Goal: Task Accomplishment & Management: Use online tool/utility

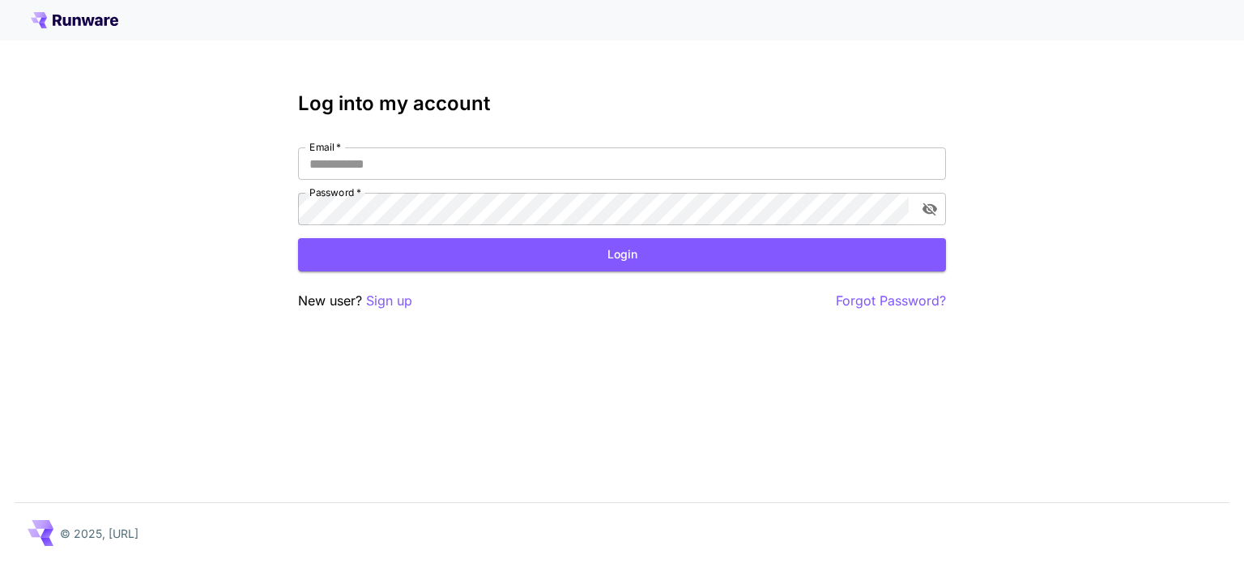
click at [104, 24] on icon at bounding box center [74, 20] width 87 height 16
click at [109, 28] on div at bounding box center [622, 20] width 1244 height 40
click at [389, 160] on input "Email   *" at bounding box center [622, 163] width 648 height 32
type input "**********"
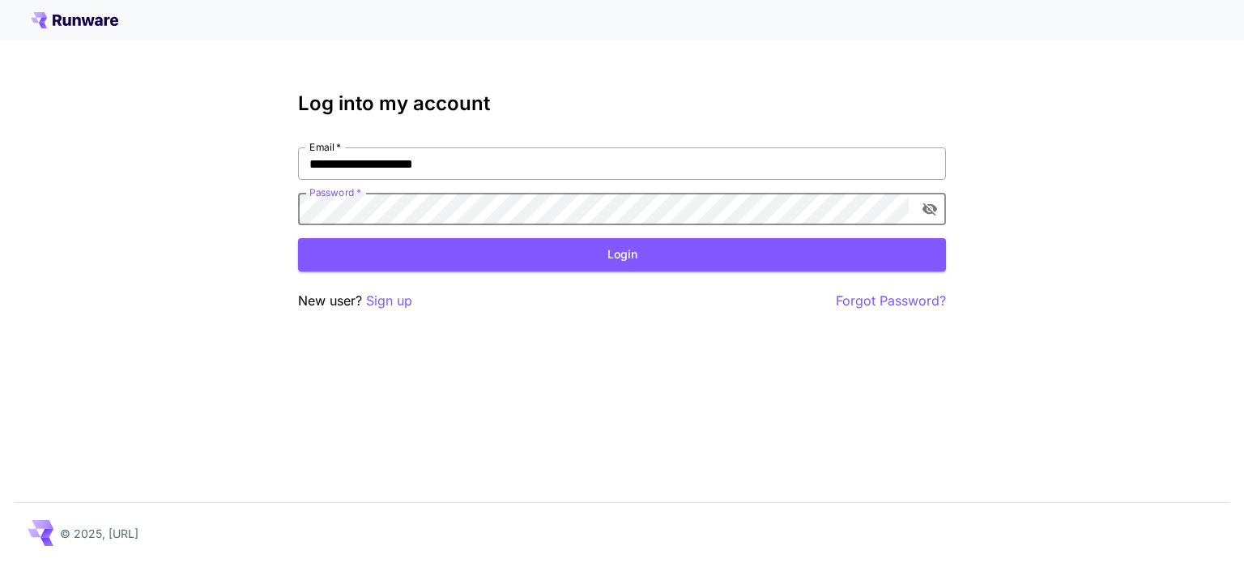
click button "Login" at bounding box center [622, 254] width 648 height 33
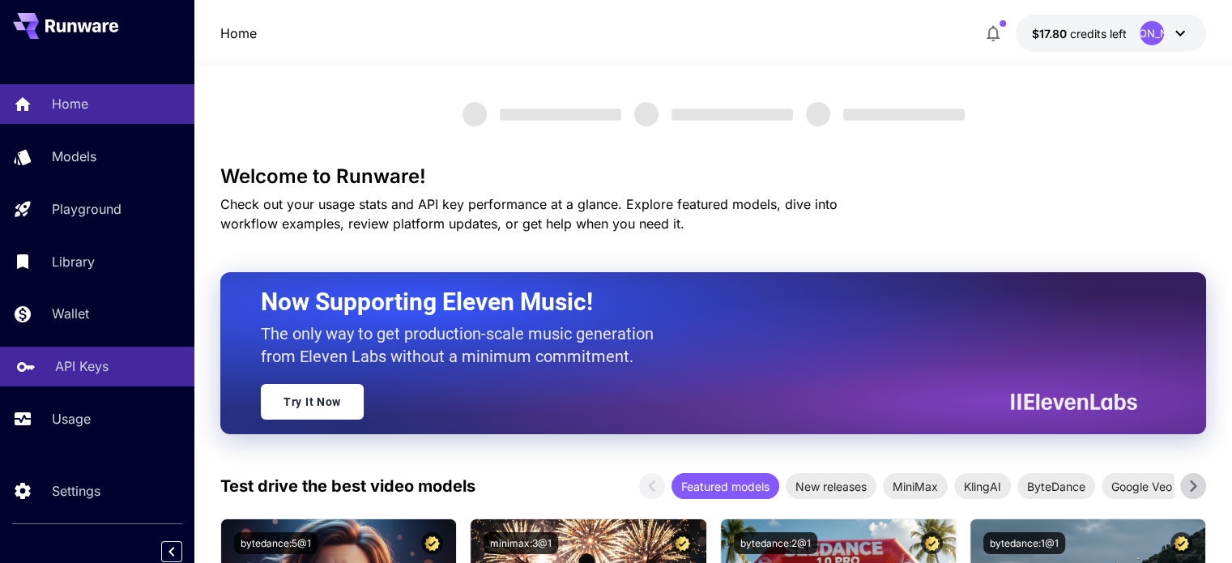
click at [75, 371] on p "API Keys" at bounding box center [81, 365] width 53 height 19
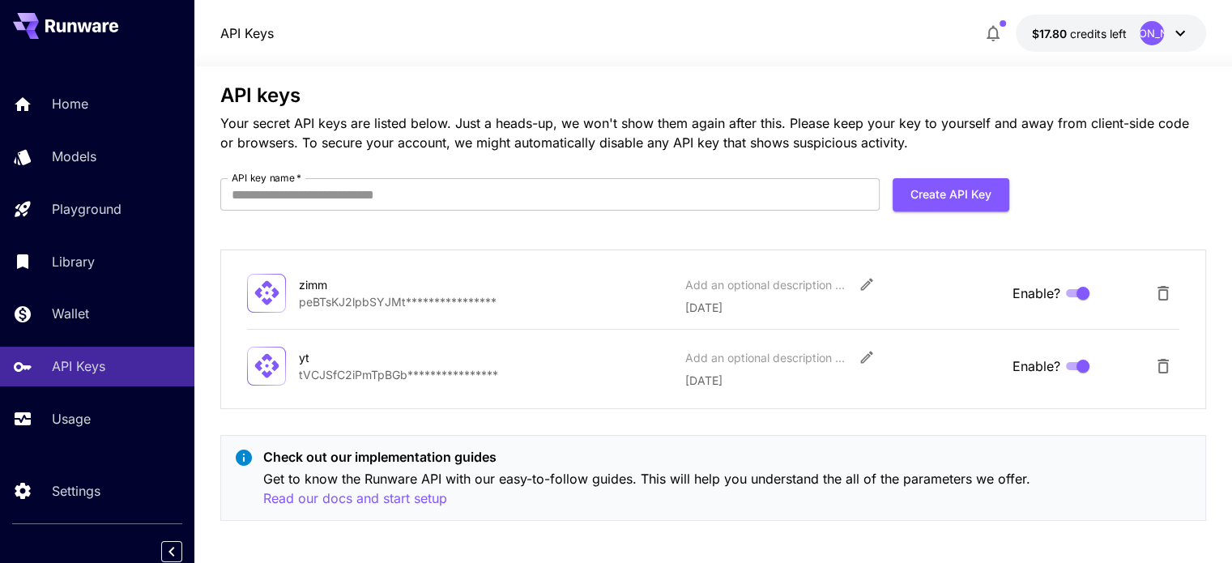
scroll to position [23, 0]
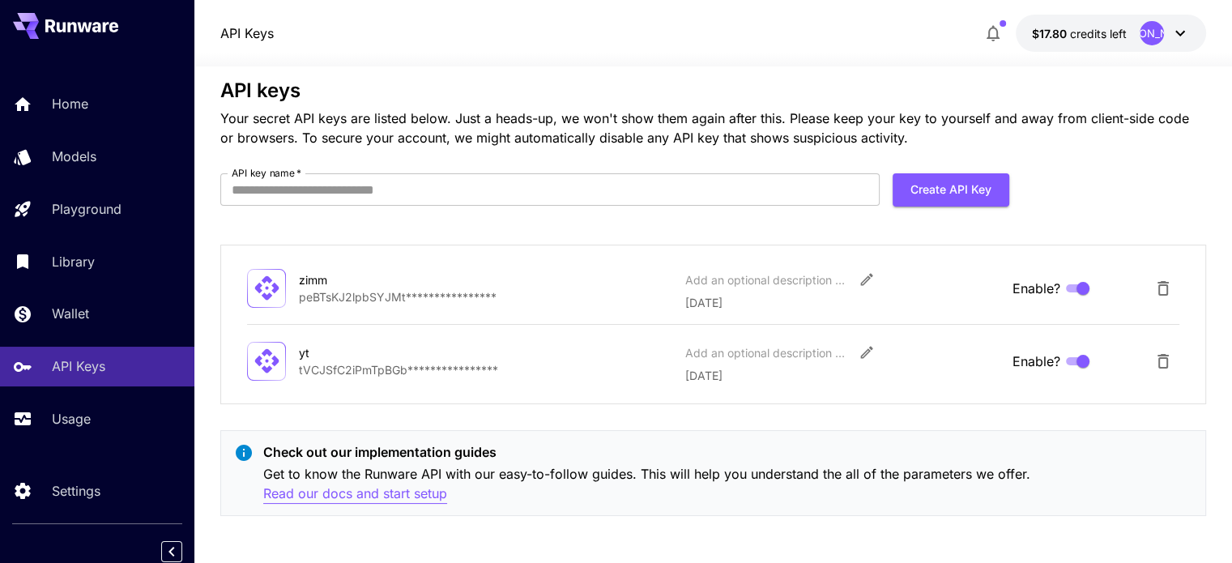
click at [337, 483] on p "Read our docs and start setup" at bounding box center [355, 493] width 184 height 20
click at [865, 281] on icon "Edit" at bounding box center [866, 280] width 12 height 12
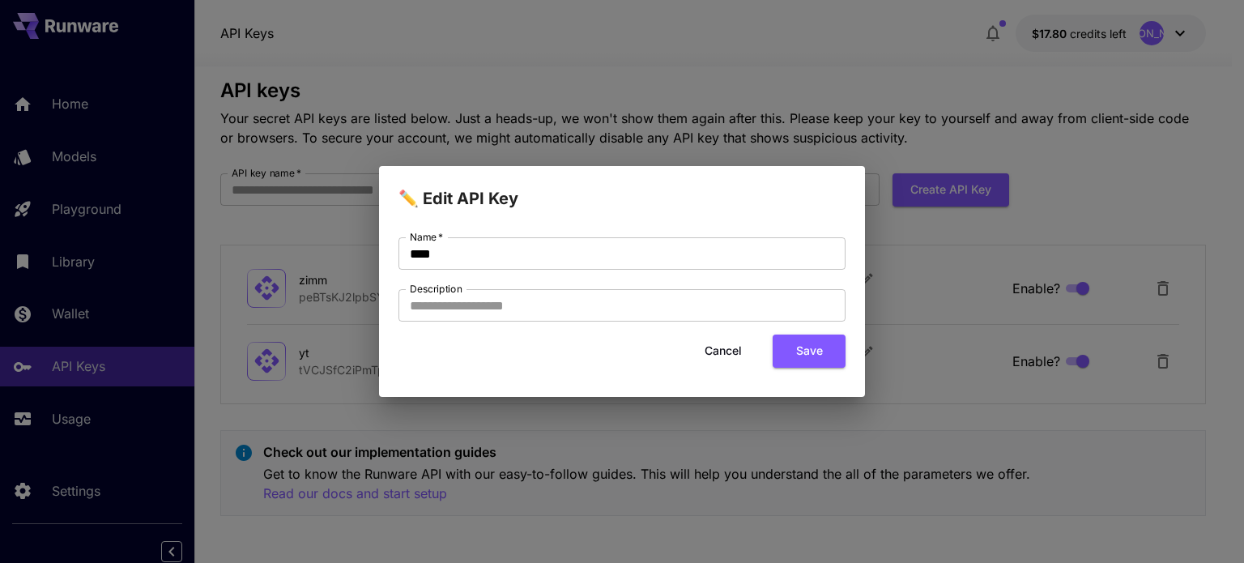
click at [700, 339] on button "Cancel" at bounding box center [723, 350] width 73 height 33
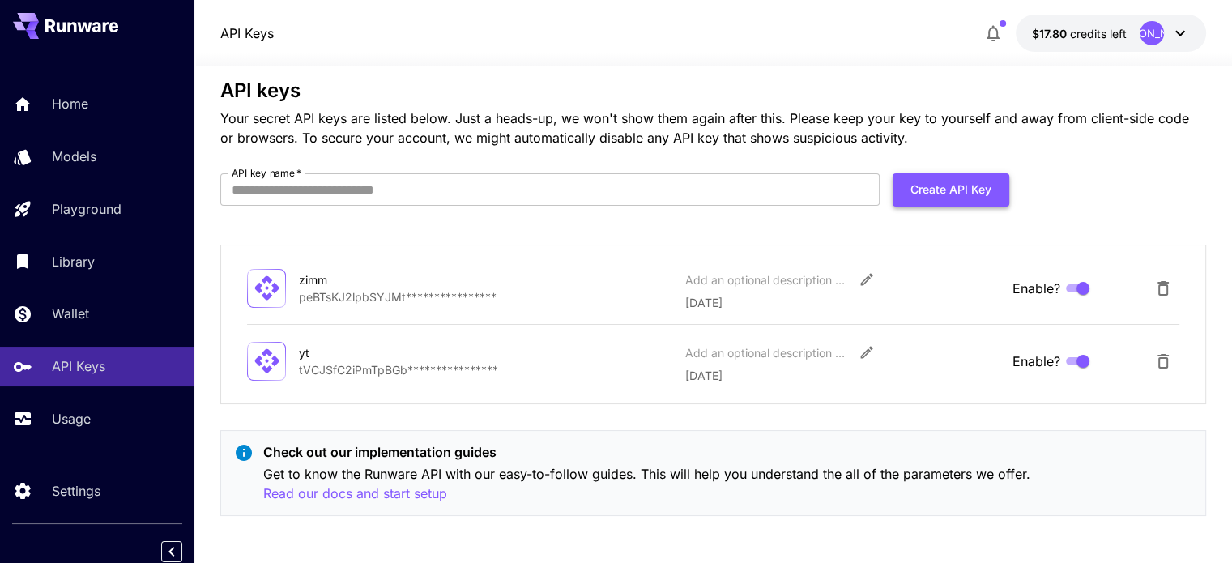
click at [939, 200] on button "Create API Key" at bounding box center [950, 189] width 117 height 33
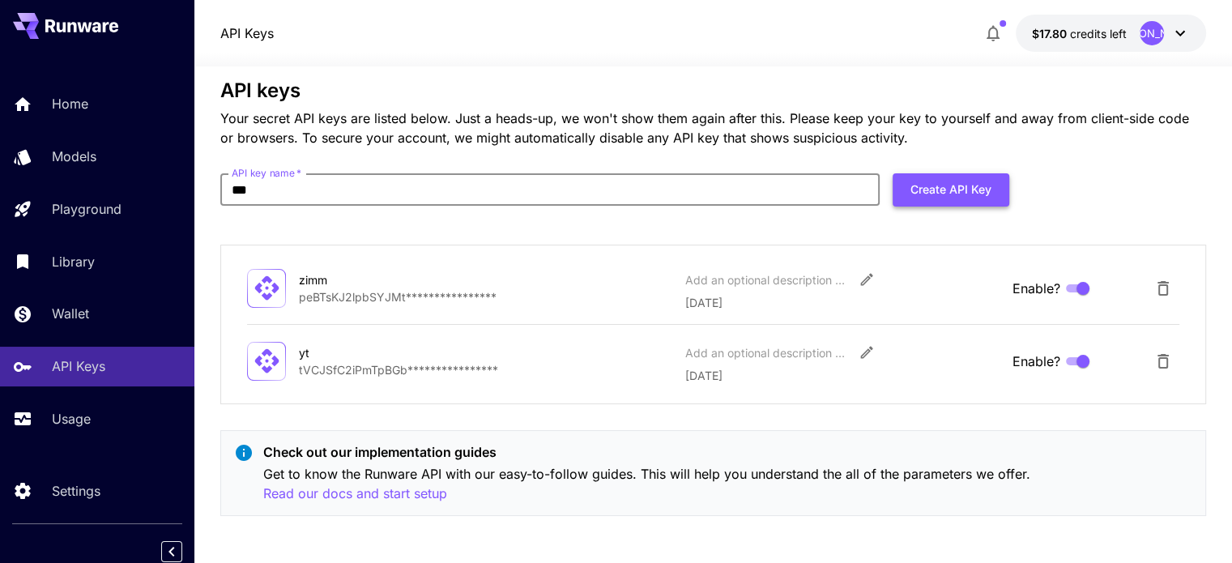
type input "***"
click at [909, 189] on button "Create API Key" at bounding box center [950, 189] width 117 height 33
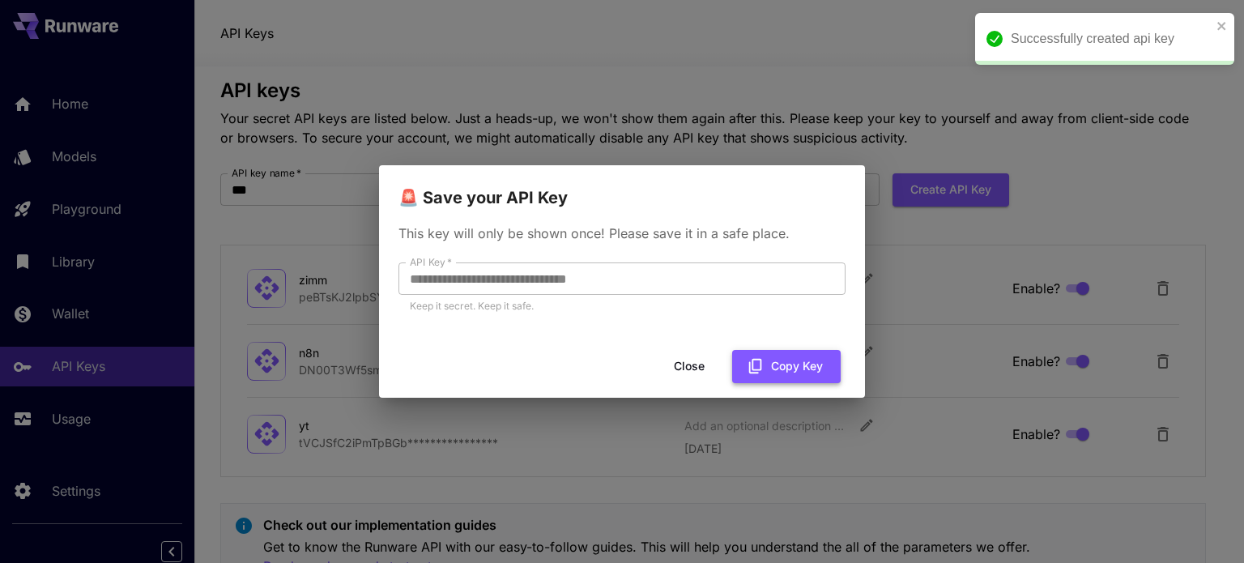
click at [778, 360] on button "Copy Key" at bounding box center [786, 366] width 109 height 33
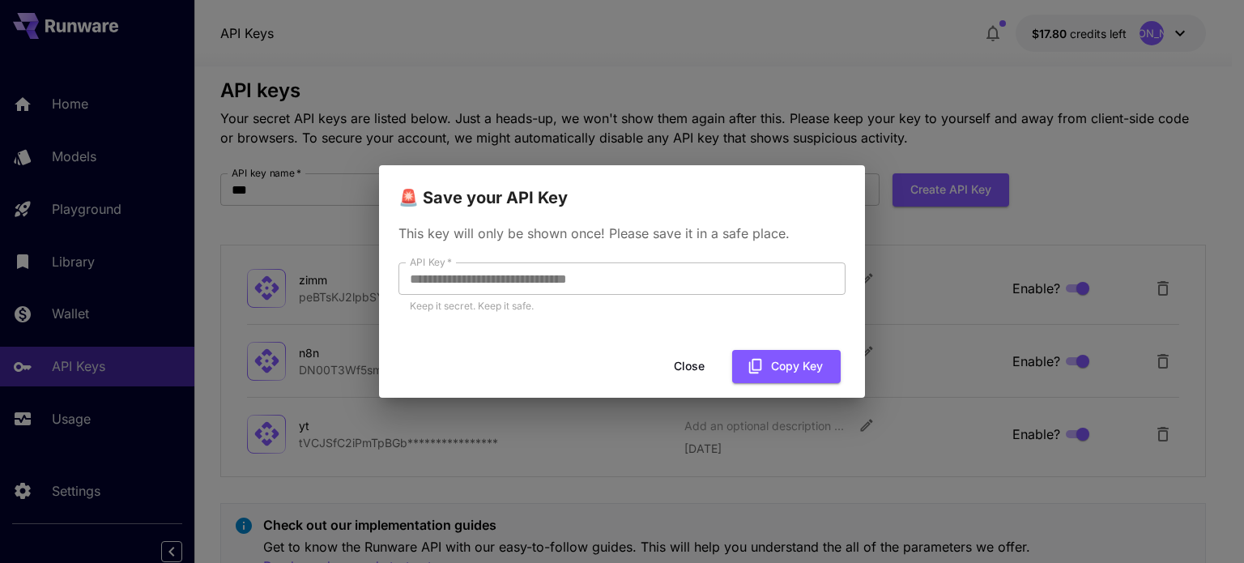
click at [696, 377] on button "Close" at bounding box center [689, 366] width 73 height 33
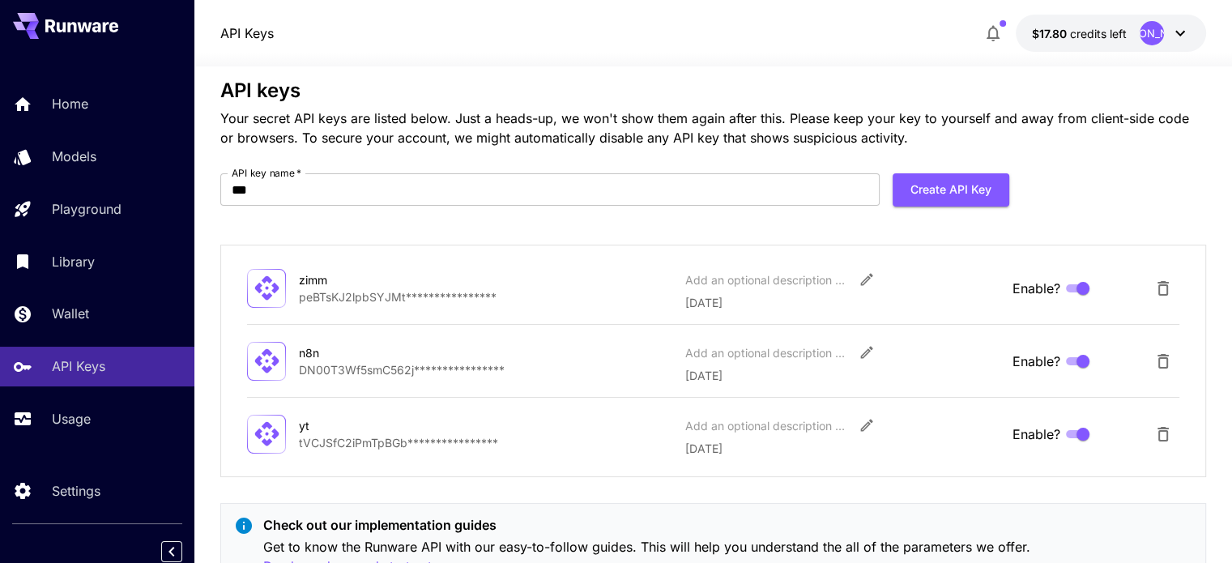
scroll to position [0, 0]
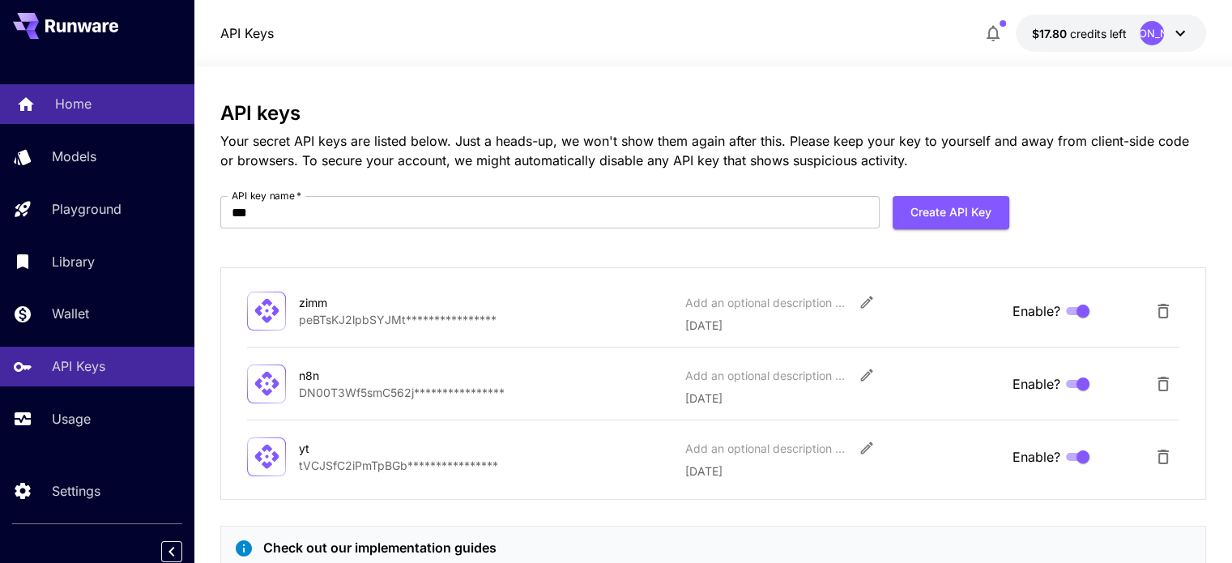
click at [62, 96] on p "Home" at bounding box center [73, 103] width 36 height 19
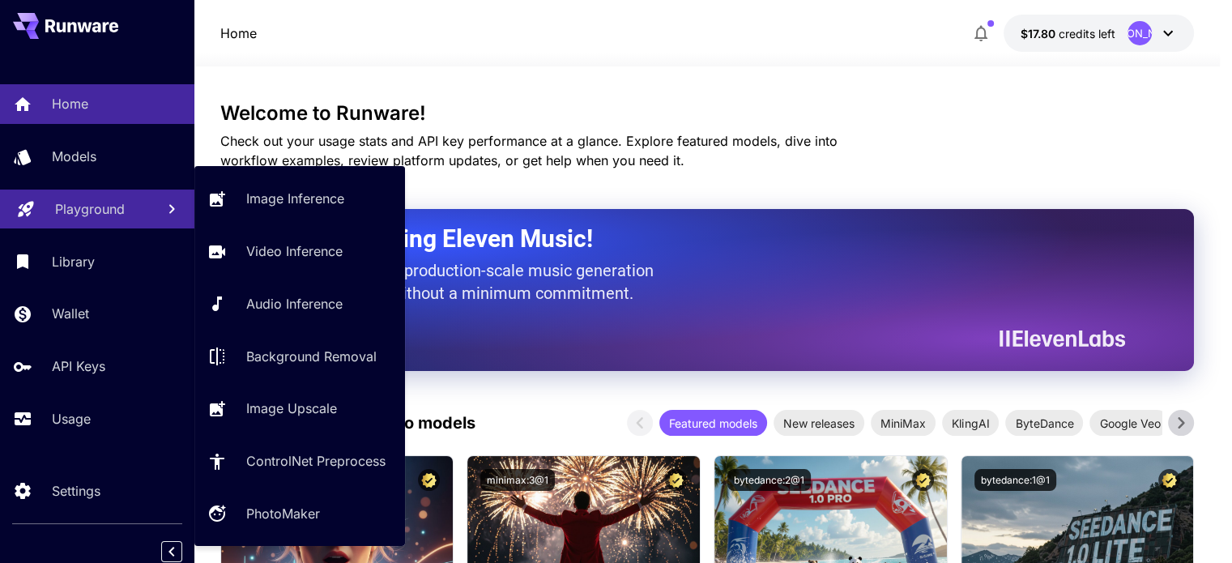
click at [79, 200] on p "Playground" at bounding box center [90, 208] width 70 height 19
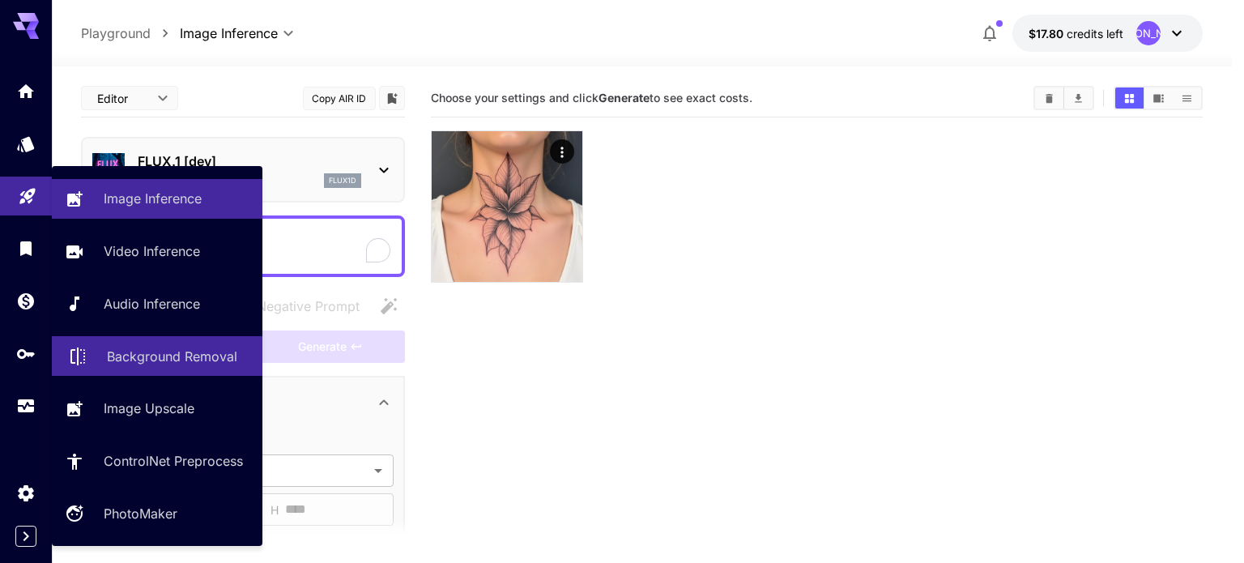
click at [157, 361] on p "Background Removal" at bounding box center [172, 356] width 130 height 19
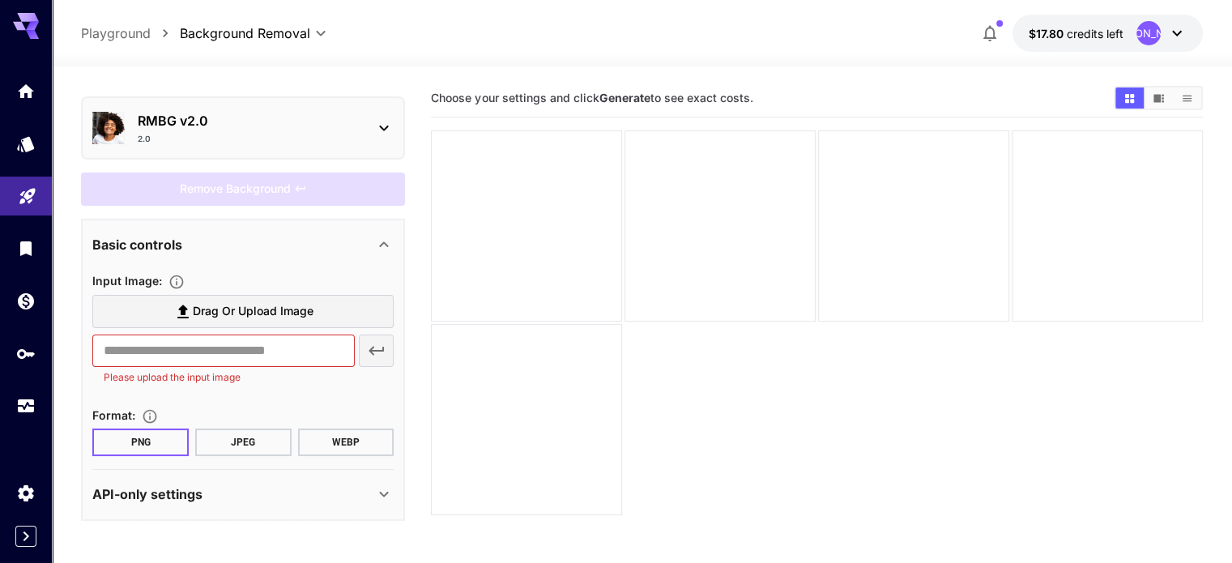
scroll to position [128, 0]
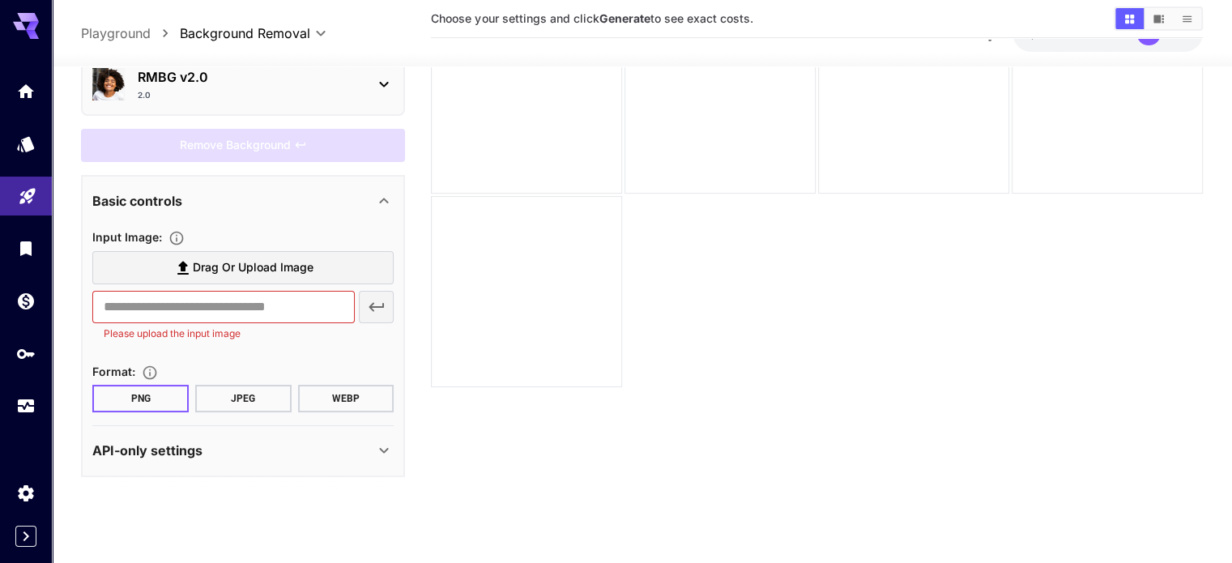
click at [296, 453] on div "API-only settings" at bounding box center [233, 450] width 282 height 19
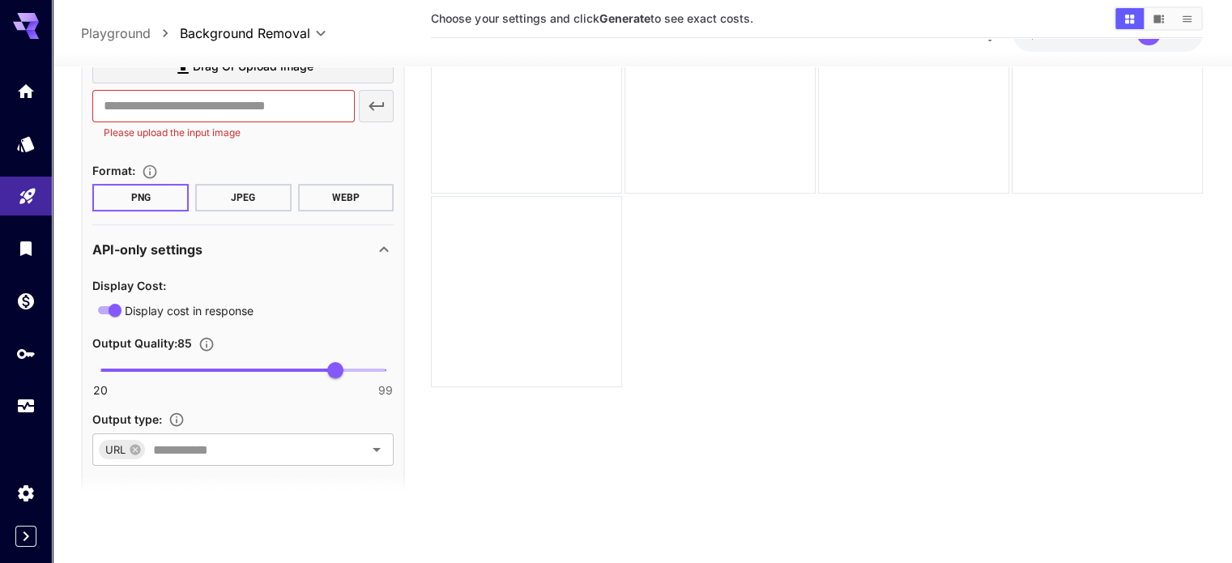
scroll to position [262, 0]
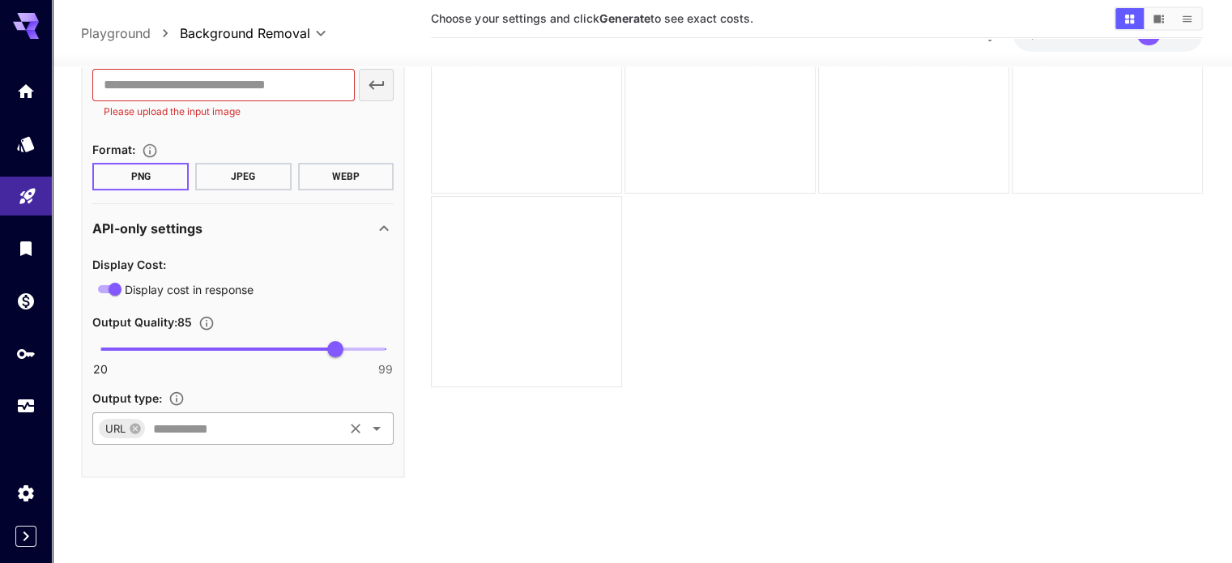
click at [379, 427] on icon "Open" at bounding box center [376, 428] width 19 height 19
click at [211, 492] on section at bounding box center [243, 494] width 324 height 40
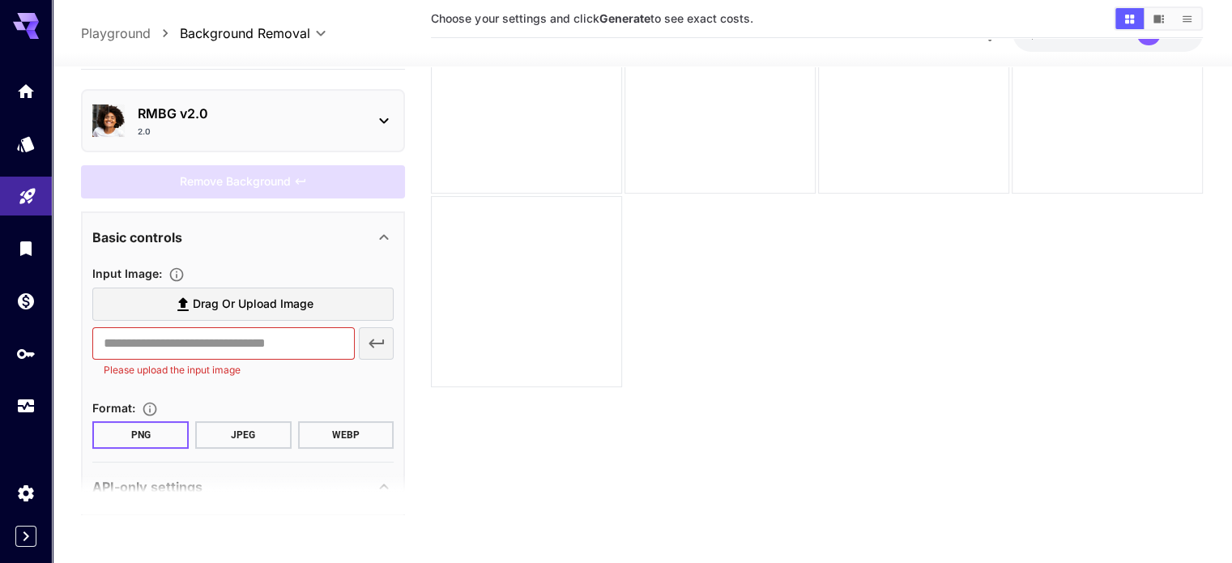
scroll to position [0, 0]
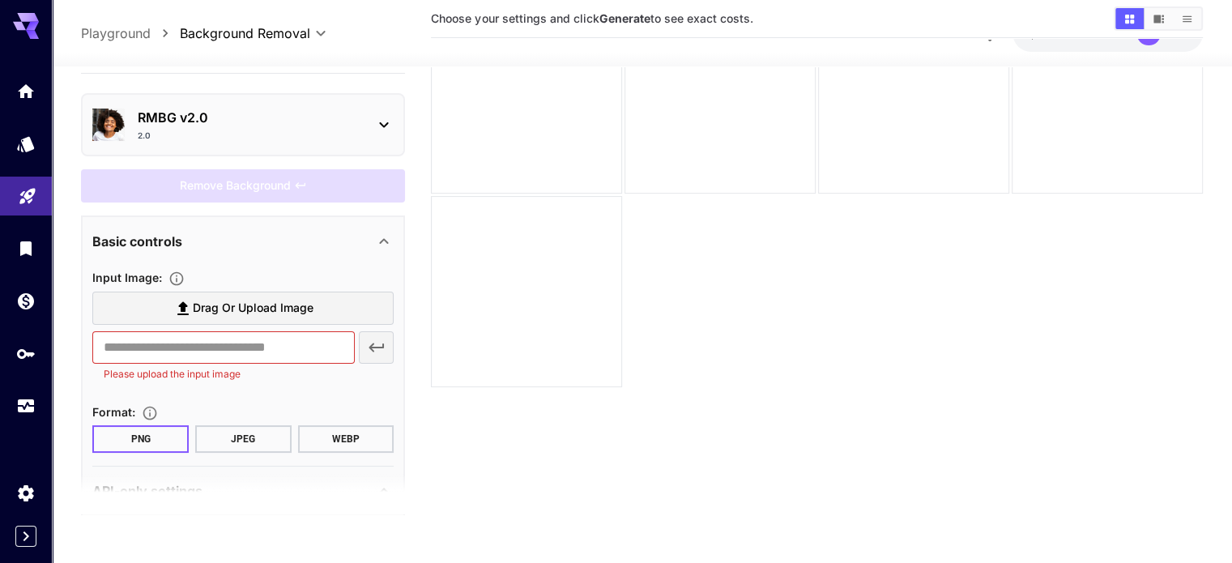
click at [381, 116] on icon at bounding box center [383, 125] width 19 height 19
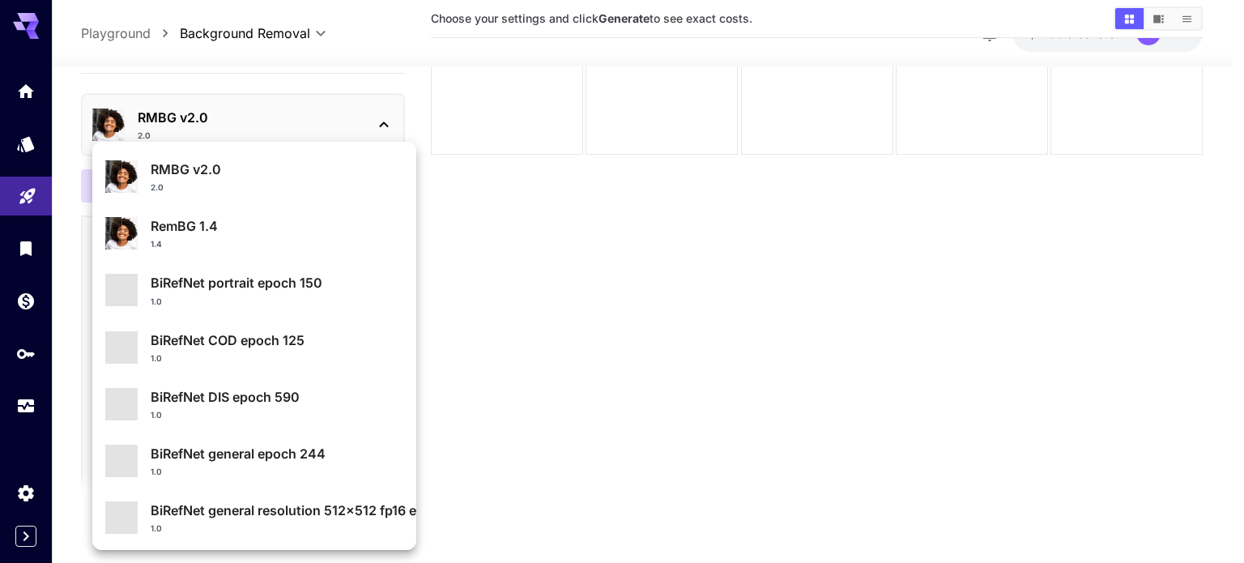
click at [380, 114] on div at bounding box center [622, 281] width 1244 height 563
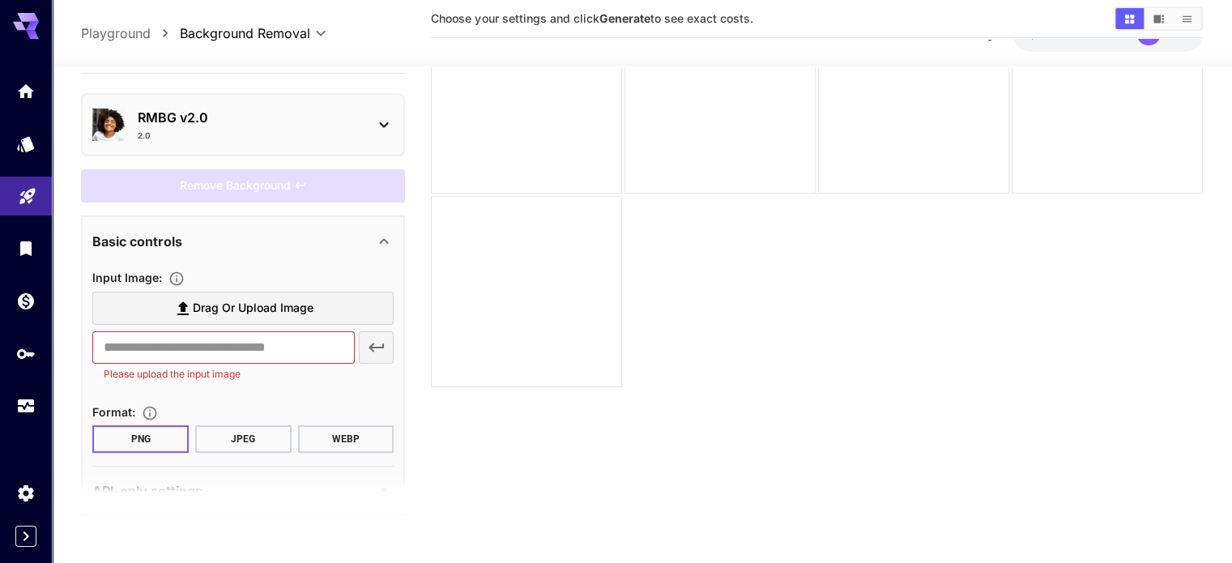
click at [370, 236] on div "Basic controls" at bounding box center [233, 241] width 282 height 19
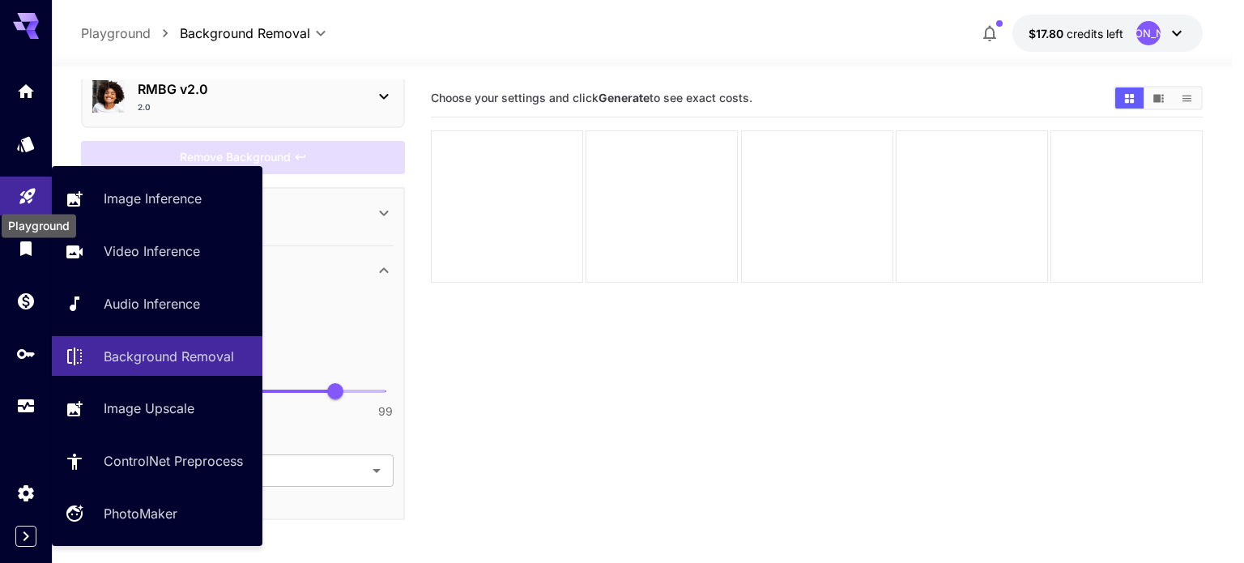
click at [22, 197] on icon "Playground" at bounding box center [27, 193] width 19 height 19
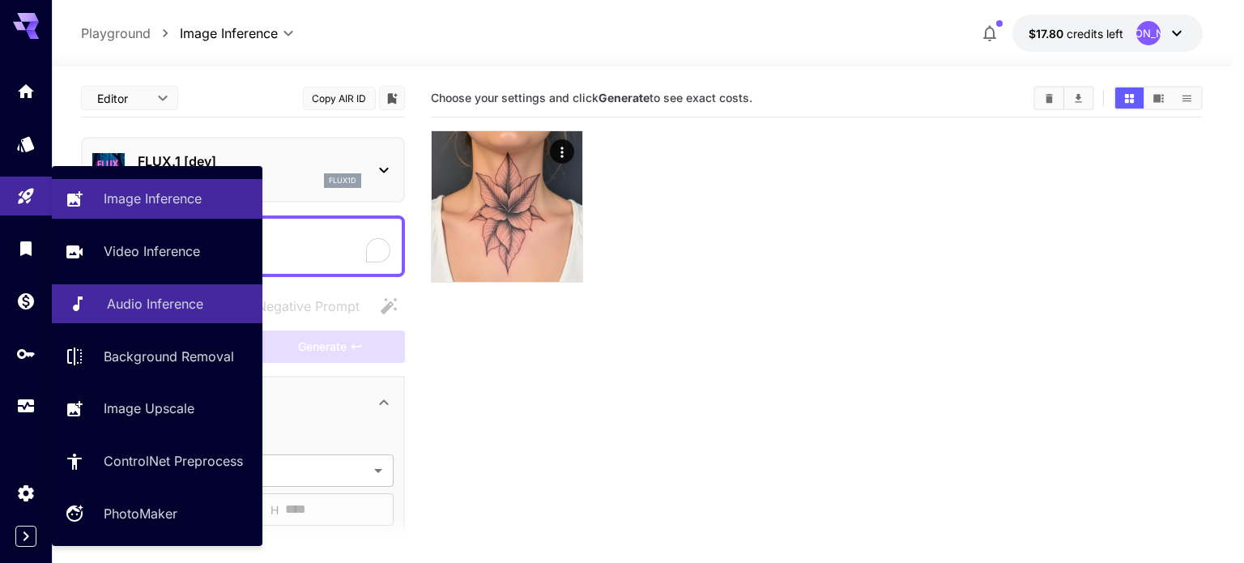
click at [194, 307] on p "Audio Inference" at bounding box center [155, 303] width 96 height 19
type input "**********"
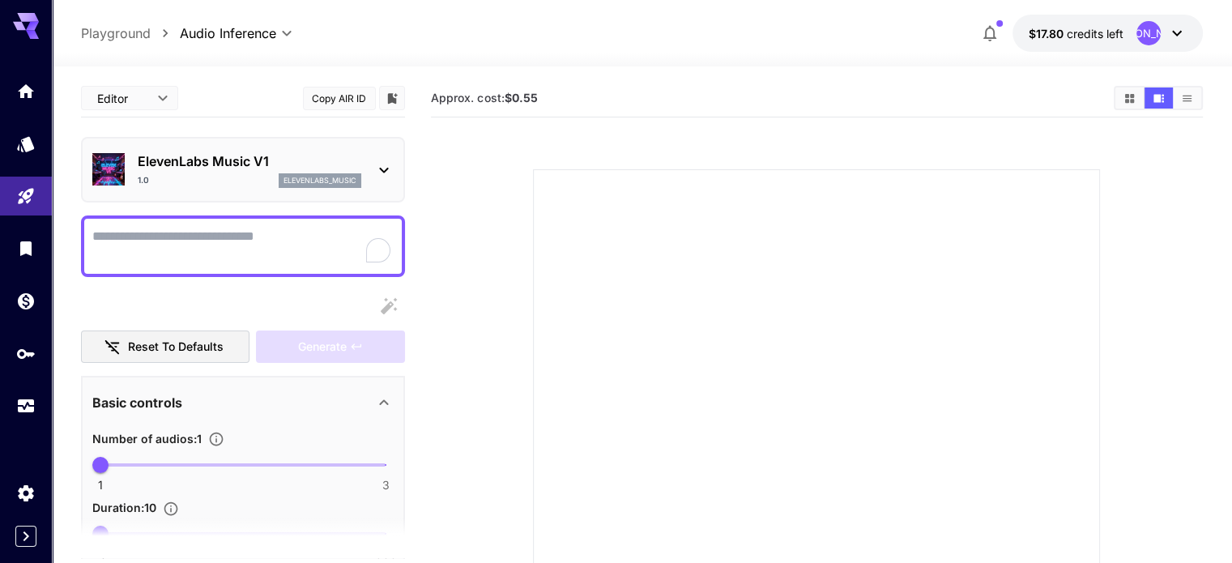
scroll to position [292, 0]
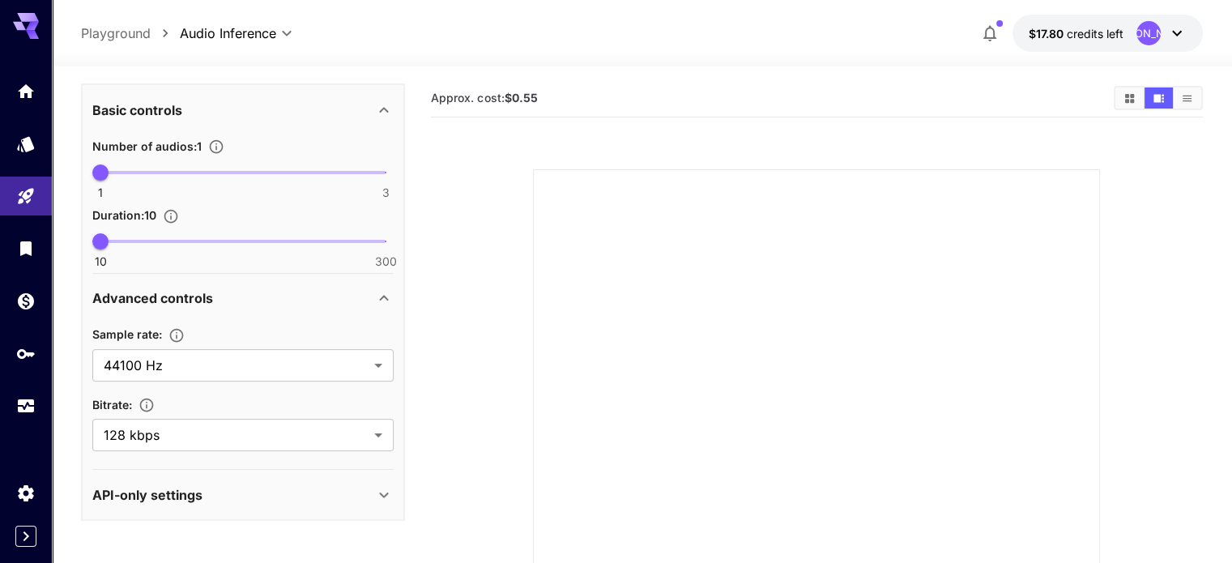
click at [318, 497] on div "API-only settings" at bounding box center [233, 494] width 282 height 19
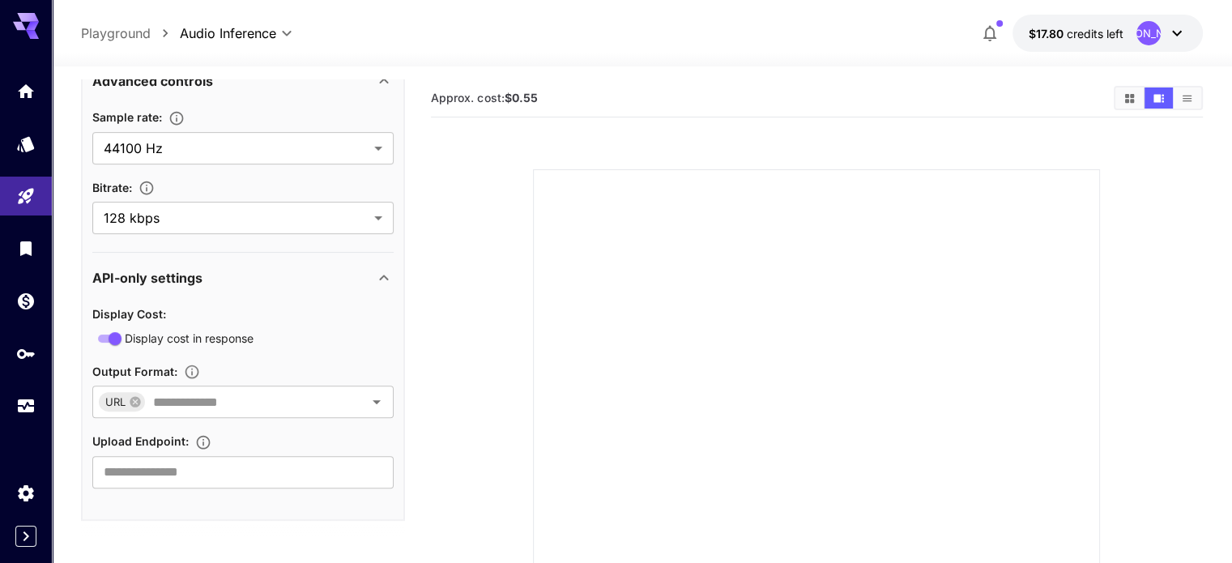
scroll to position [510, 0]
click at [259, 462] on input "text" at bounding box center [242, 471] width 301 height 32
click at [383, 394] on icon "Open" at bounding box center [376, 400] width 19 height 19
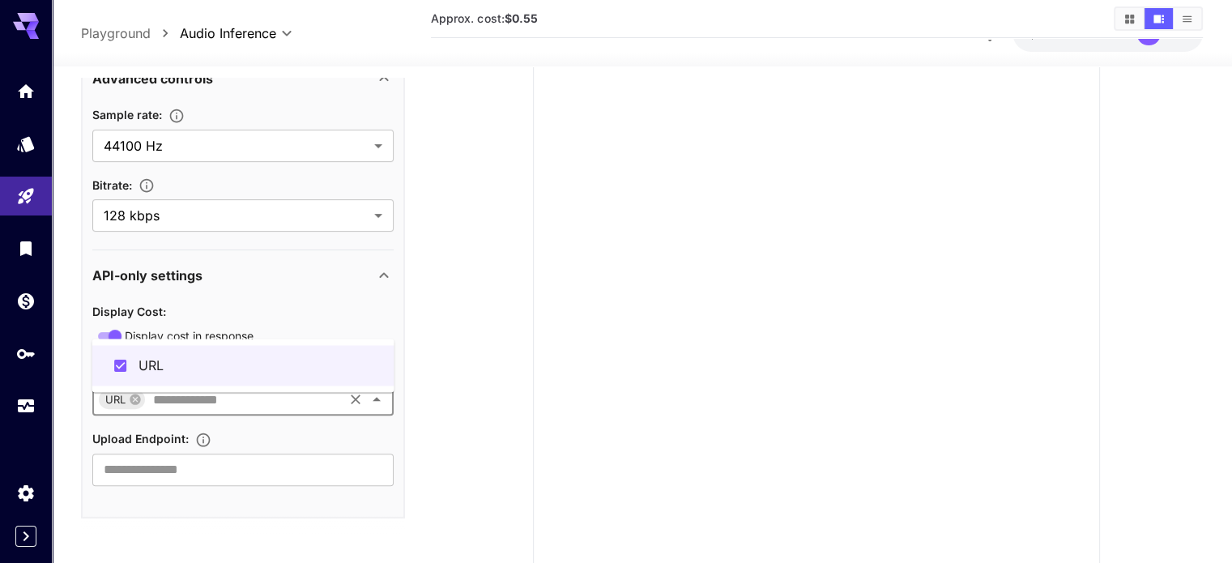
scroll to position [221, 0]
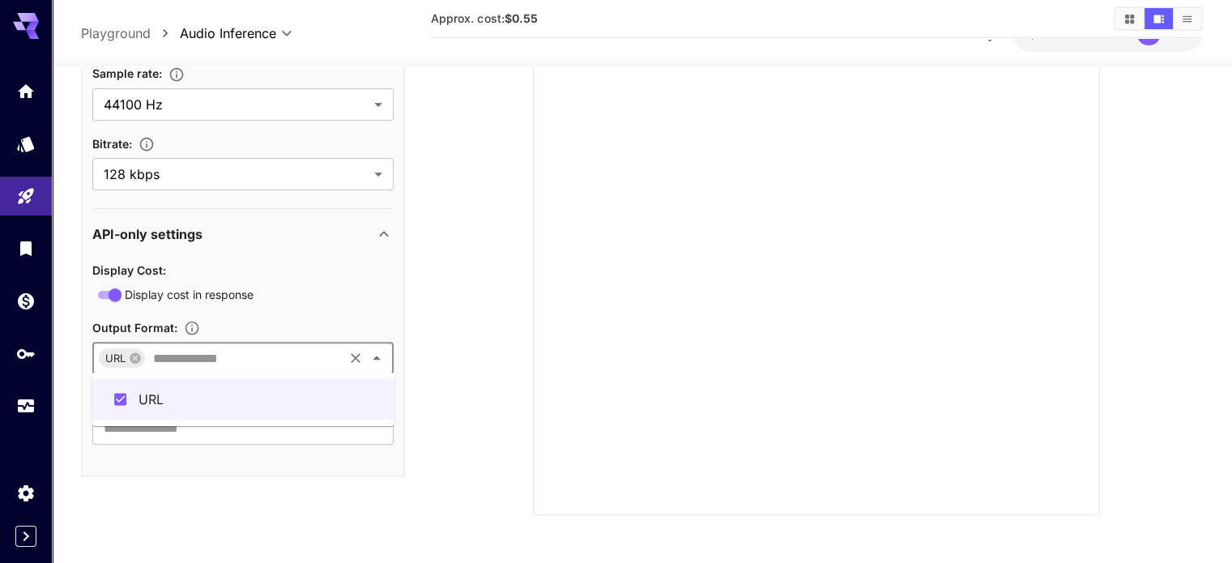
click at [531, 215] on section at bounding box center [816, 212] width 739 height 606
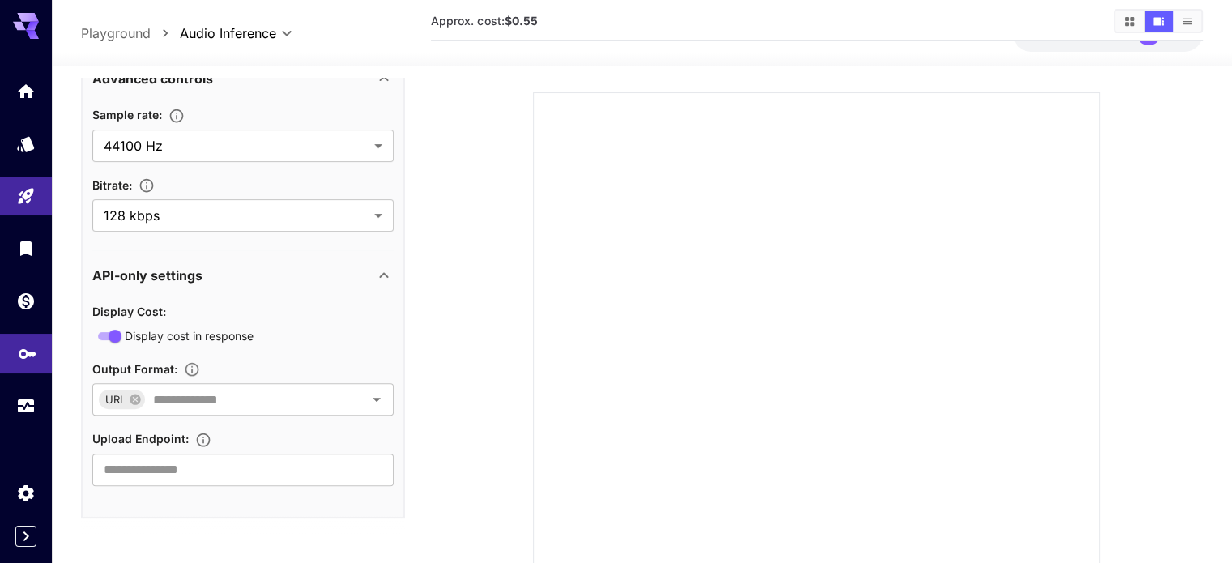
scroll to position [81, 0]
click at [28, 408] on icon "Usage" at bounding box center [27, 404] width 16 height 8
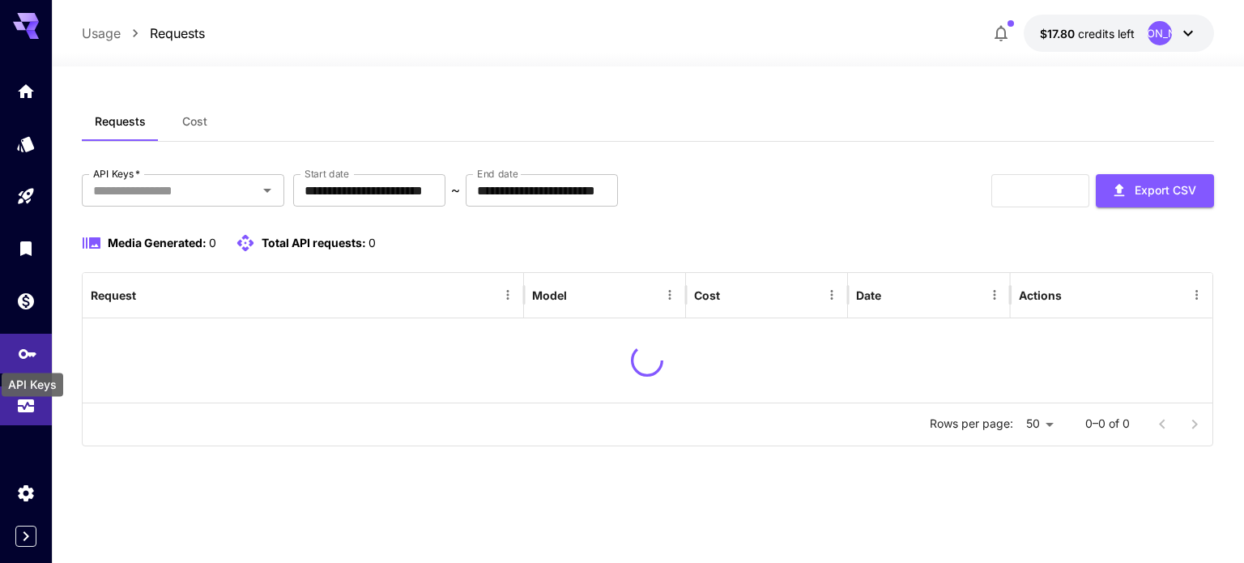
click at [23, 346] on icon "API Keys" at bounding box center [27, 348] width 19 height 19
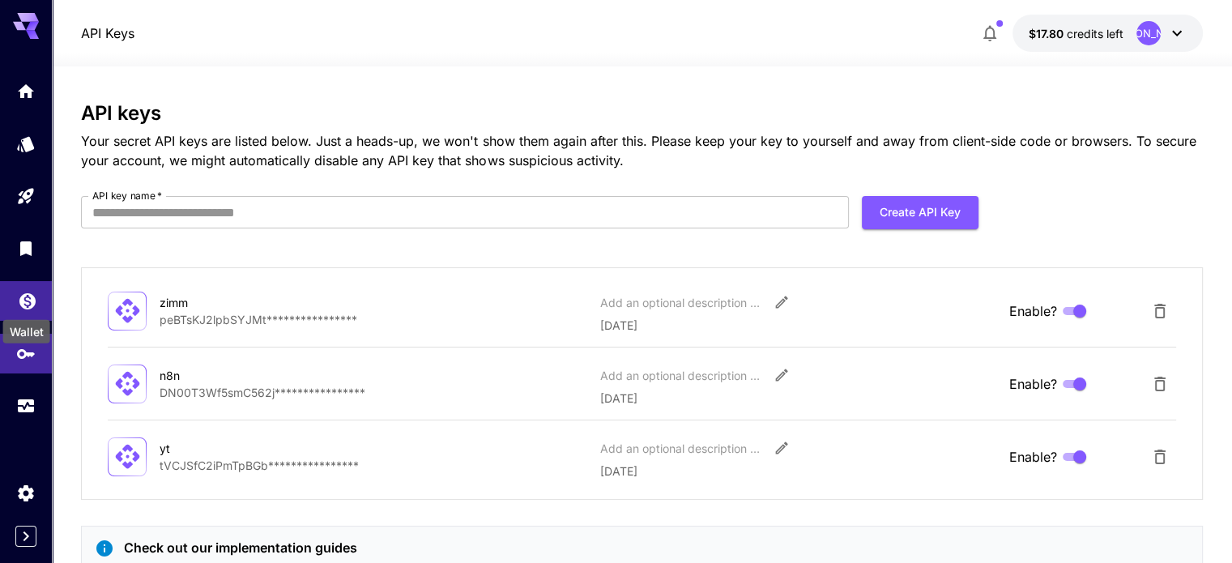
click at [18, 300] on icon "Wallet" at bounding box center [27, 296] width 19 height 19
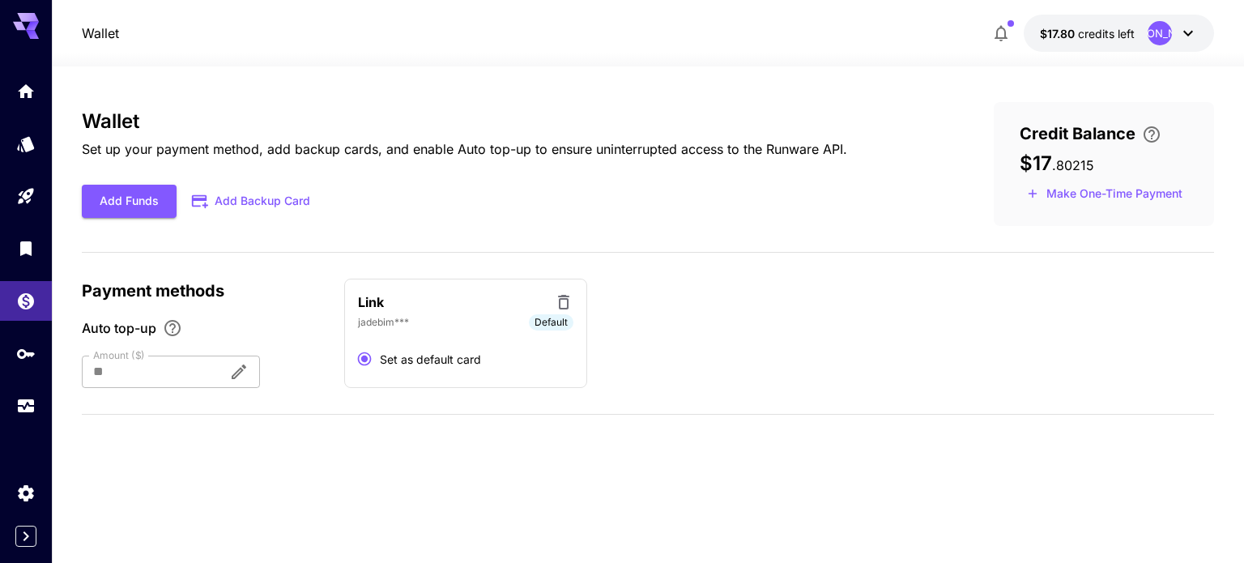
click at [19, 548] on div at bounding box center [26, 281] width 52 height 563
click at [23, 541] on icon "Expand sidebar" at bounding box center [25, 535] width 19 height 19
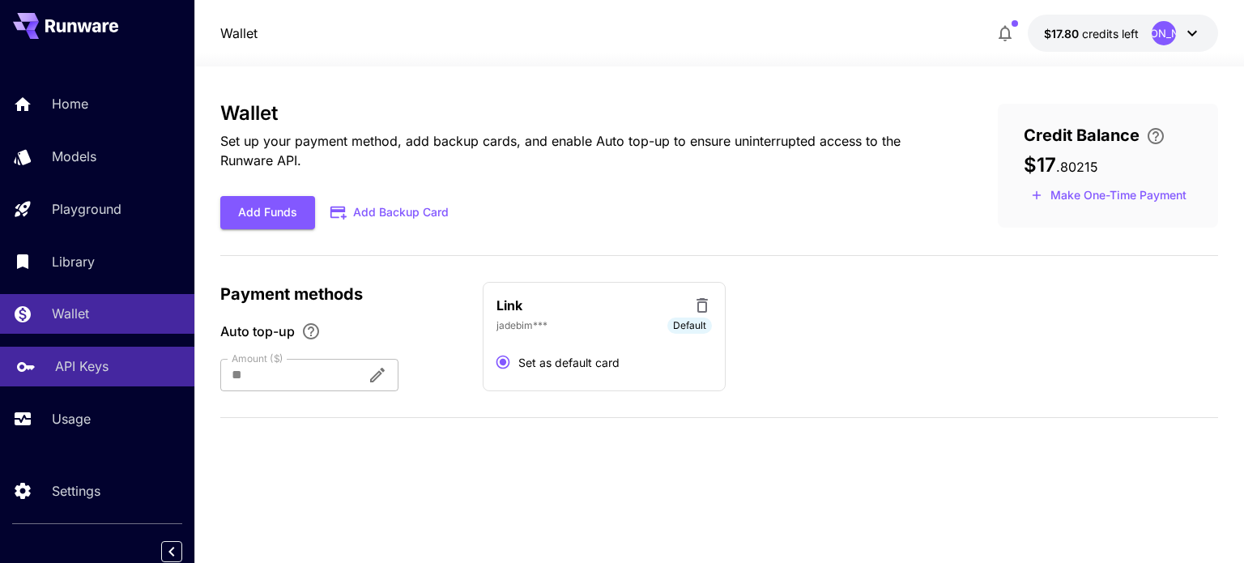
click at [82, 375] on p "API Keys" at bounding box center [81, 365] width 53 height 19
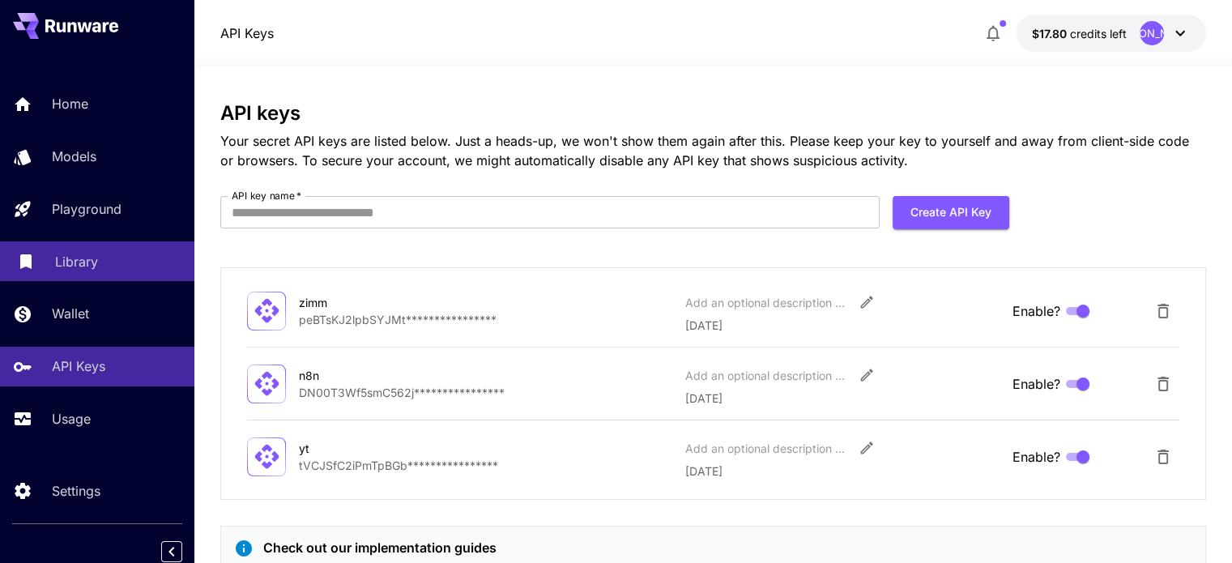
click at [110, 264] on div "Library" at bounding box center [118, 261] width 126 height 19
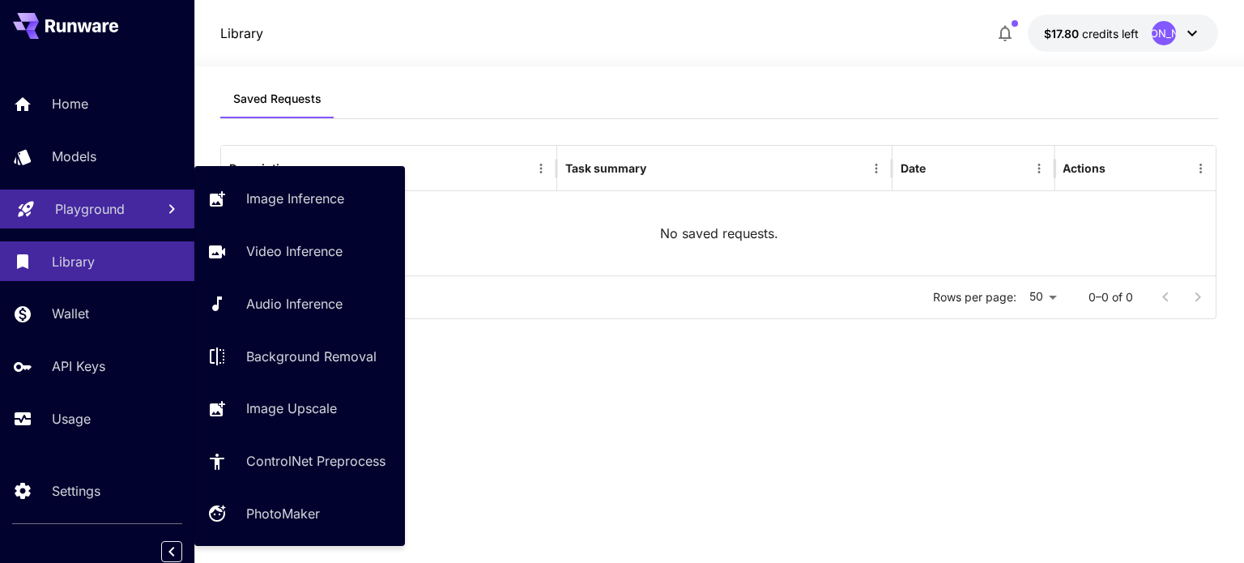
click at [121, 212] on p "Playground" at bounding box center [90, 208] width 70 height 19
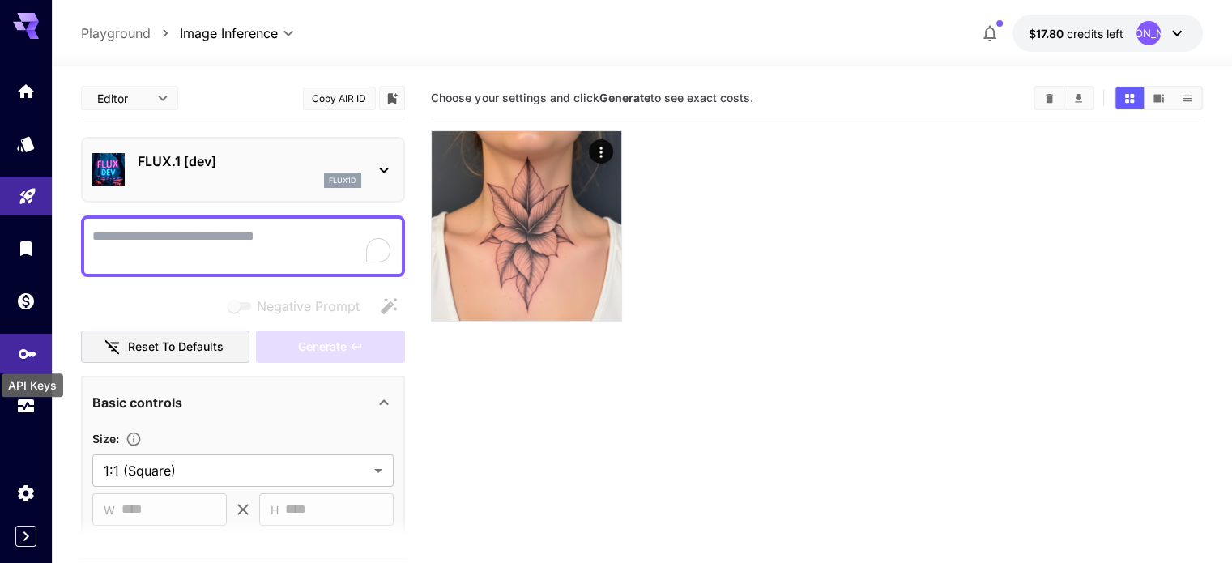
click at [19, 351] on icon "API Keys" at bounding box center [28, 349] width 18 height 10
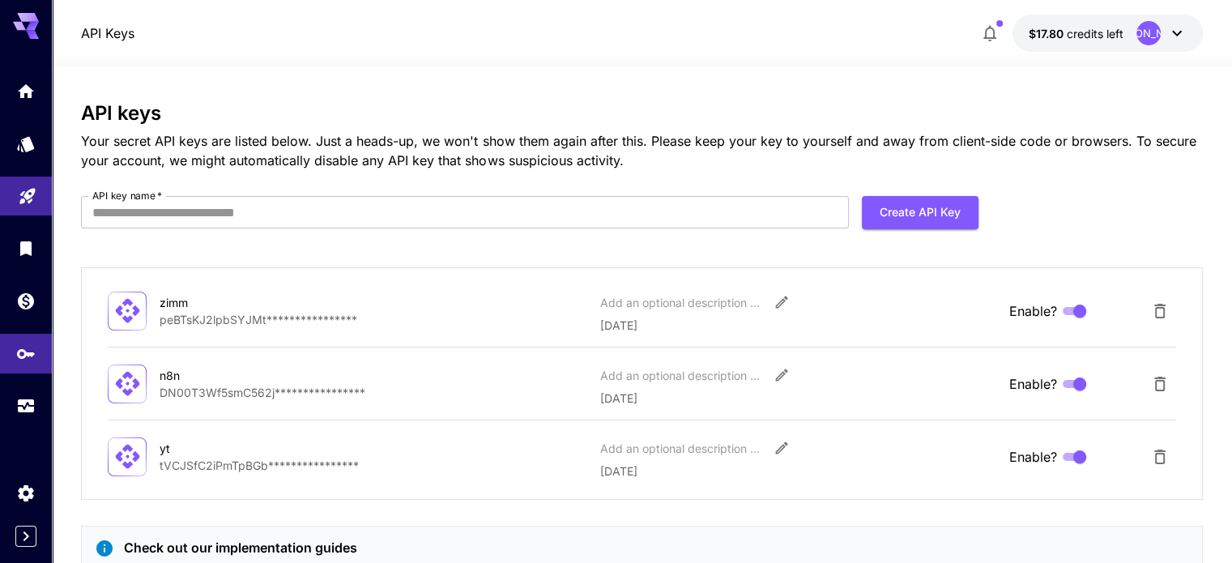
scroll to position [76, 0]
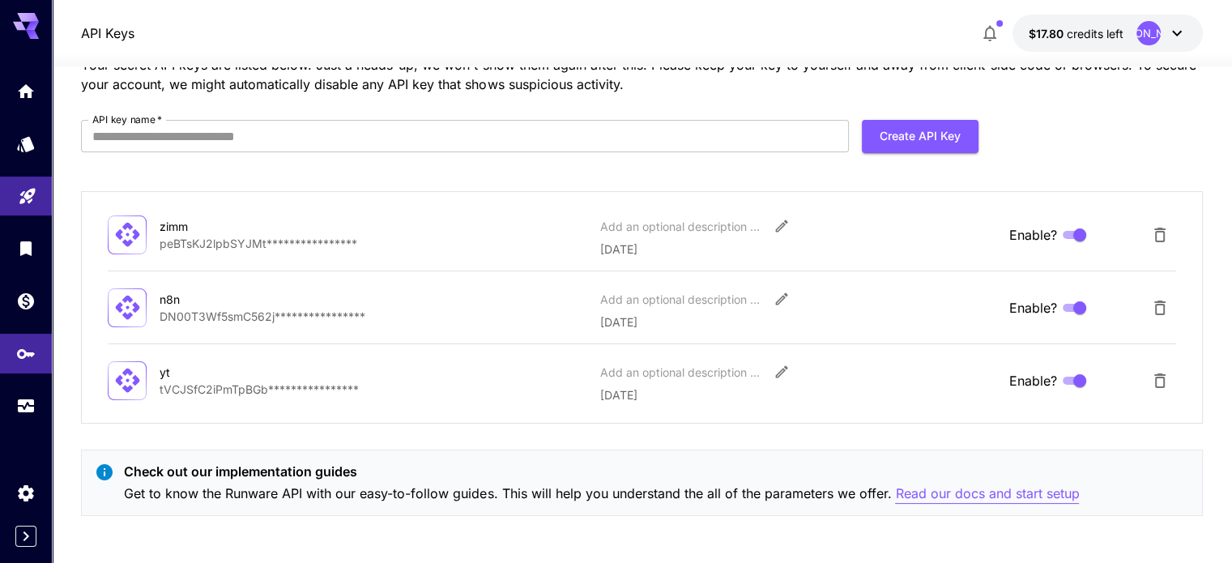
click at [968, 496] on p "Read our docs and start setup" at bounding box center [987, 493] width 184 height 20
